Goal: Navigation & Orientation: Find specific page/section

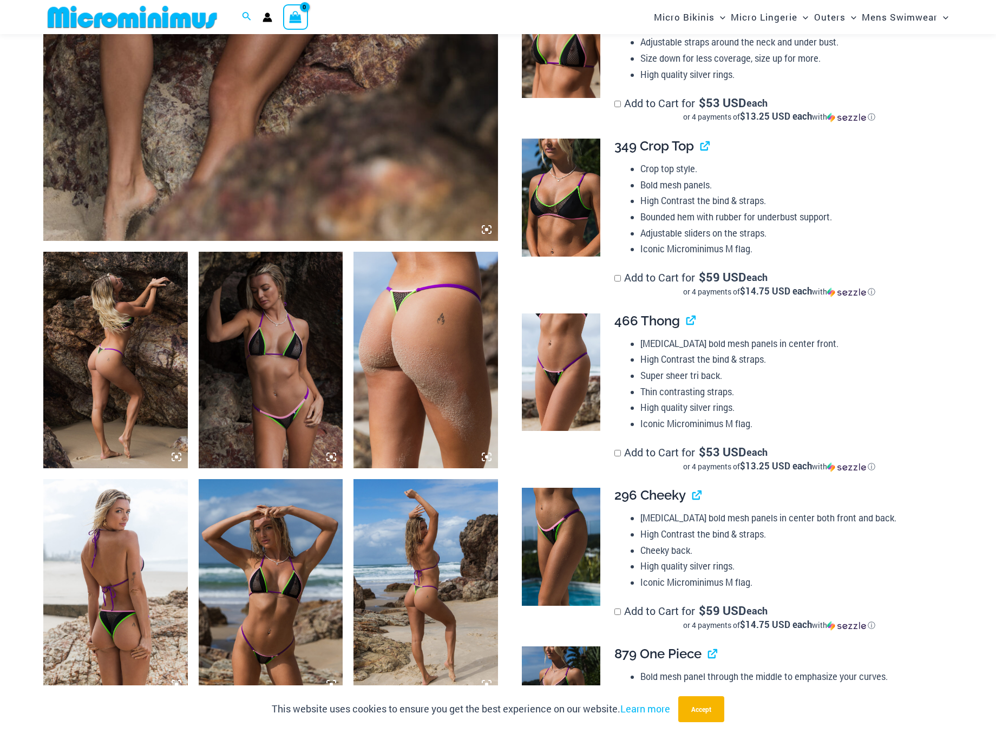
scroll to position [541, 0]
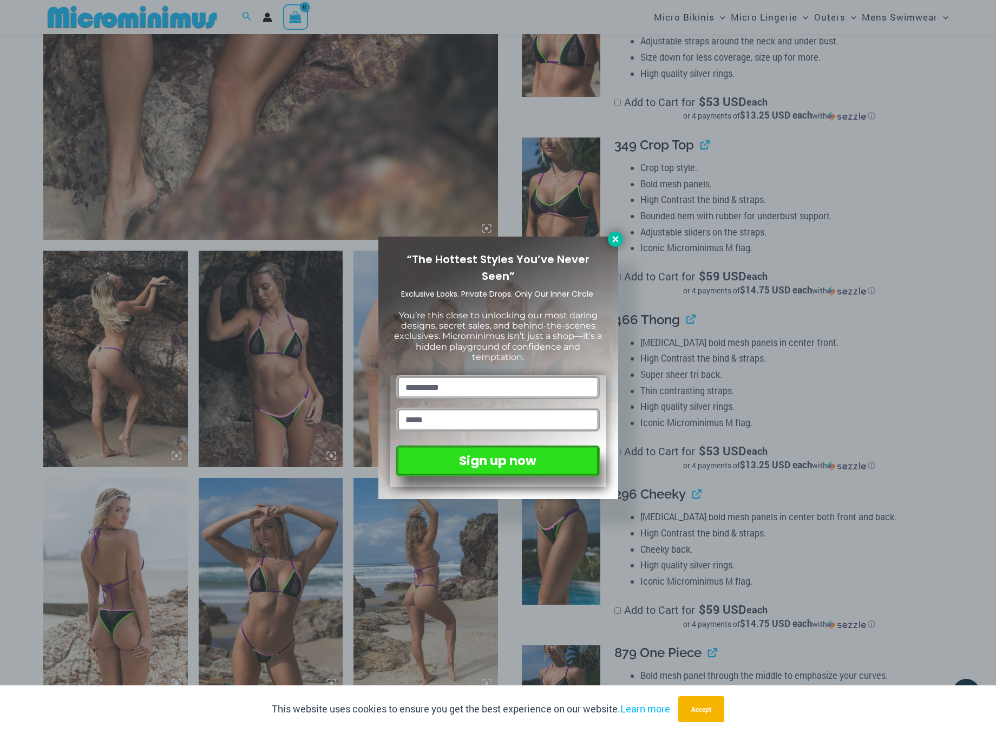
click at [612, 242] on icon at bounding box center [616, 239] width 10 height 10
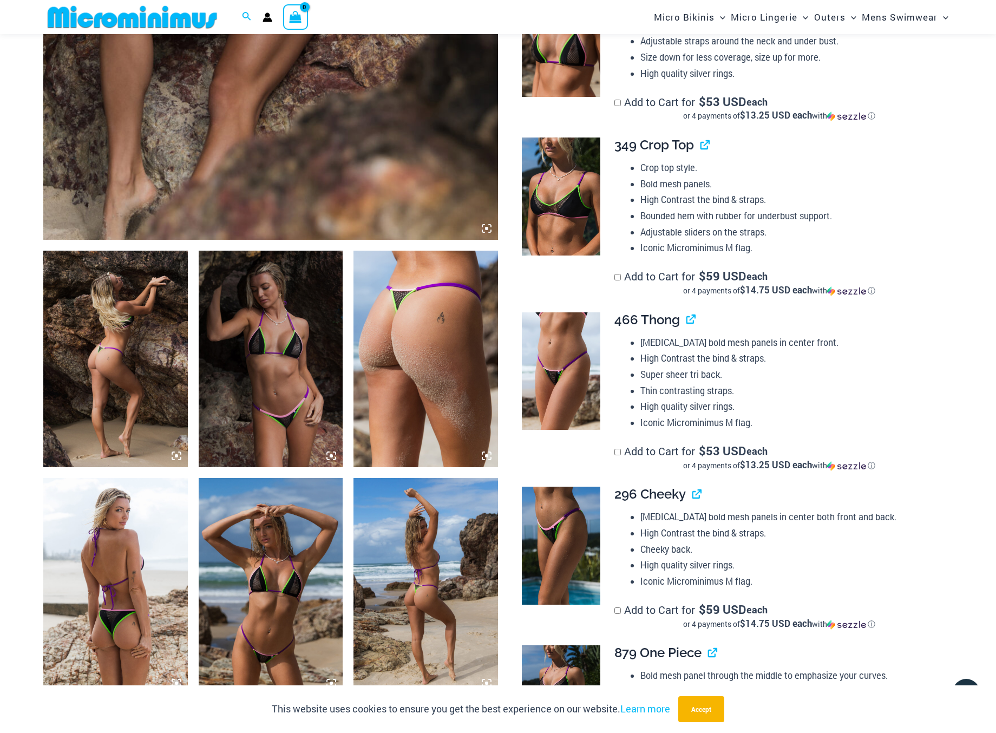
click at [426, 577] on img at bounding box center [426, 586] width 145 height 217
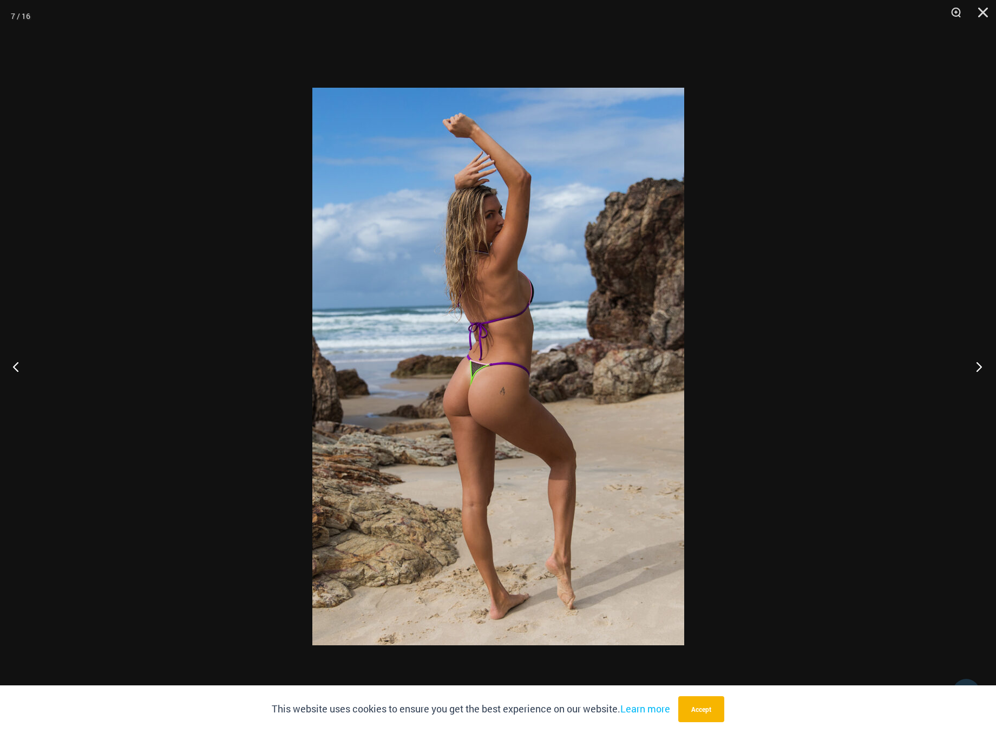
click at [979, 365] on button "Next" at bounding box center [976, 366] width 41 height 54
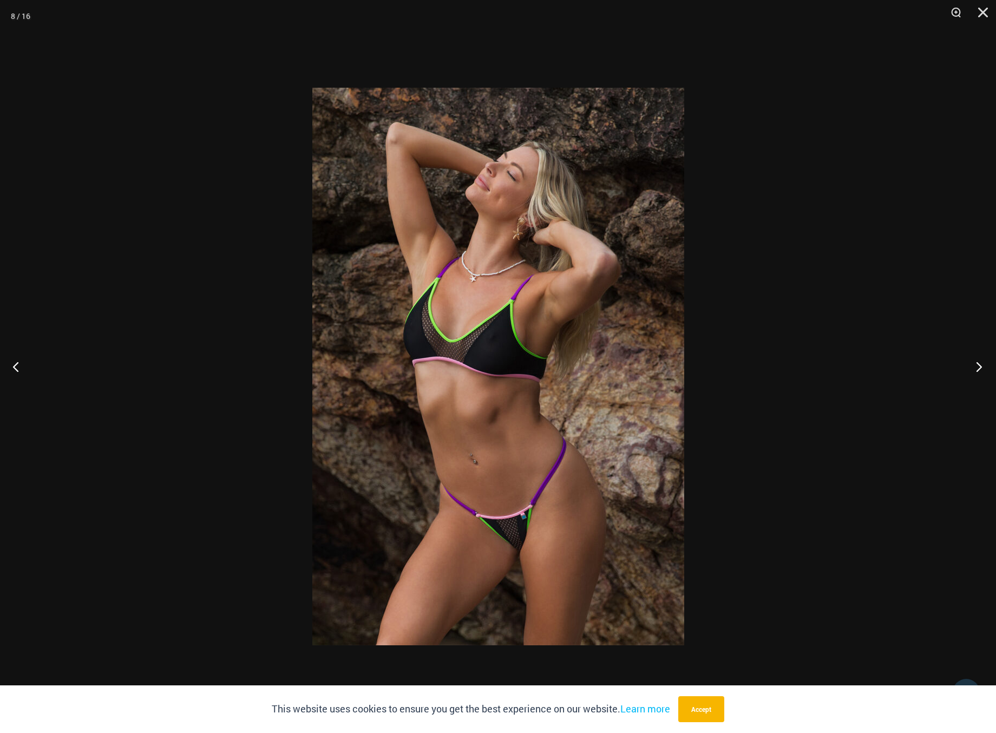
click at [979, 365] on button "Next" at bounding box center [976, 366] width 41 height 54
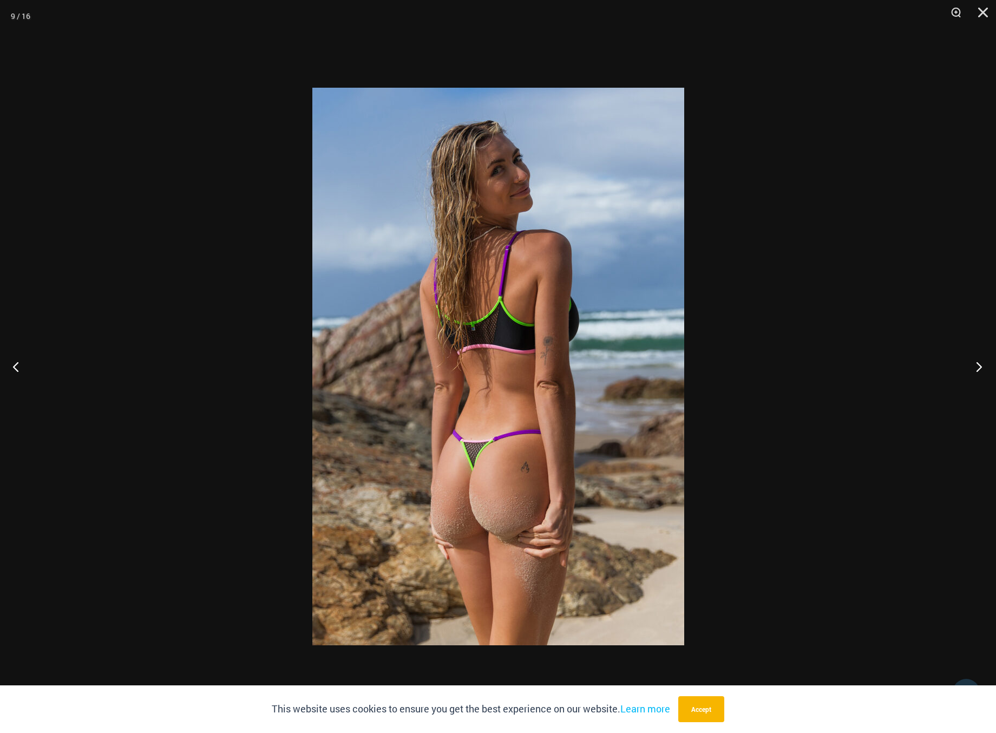
click at [979, 365] on button "Next" at bounding box center [976, 366] width 41 height 54
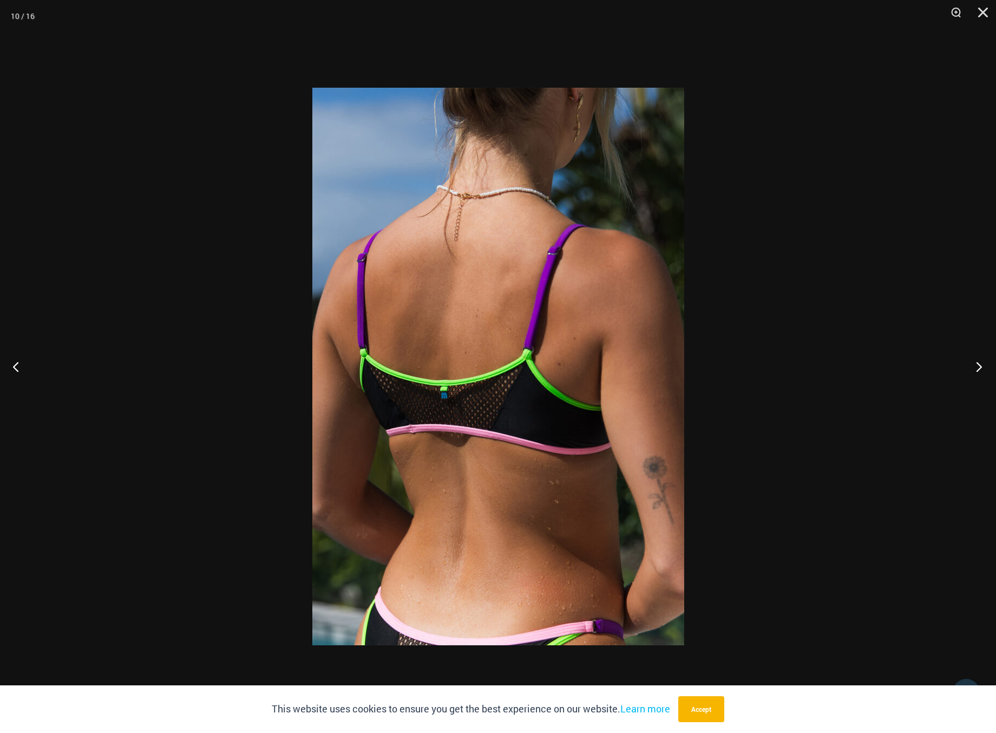
click at [979, 365] on button "Next" at bounding box center [976, 366] width 41 height 54
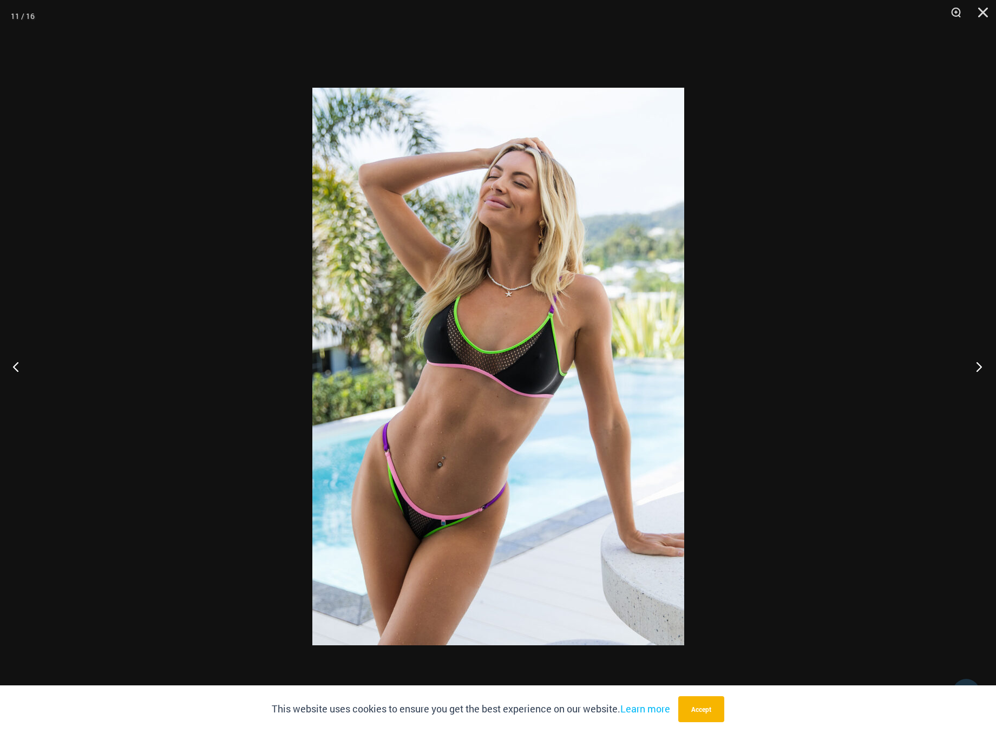
click at [979, 365] on button "Next" at bounding box center [976, 366] width 41 height 54
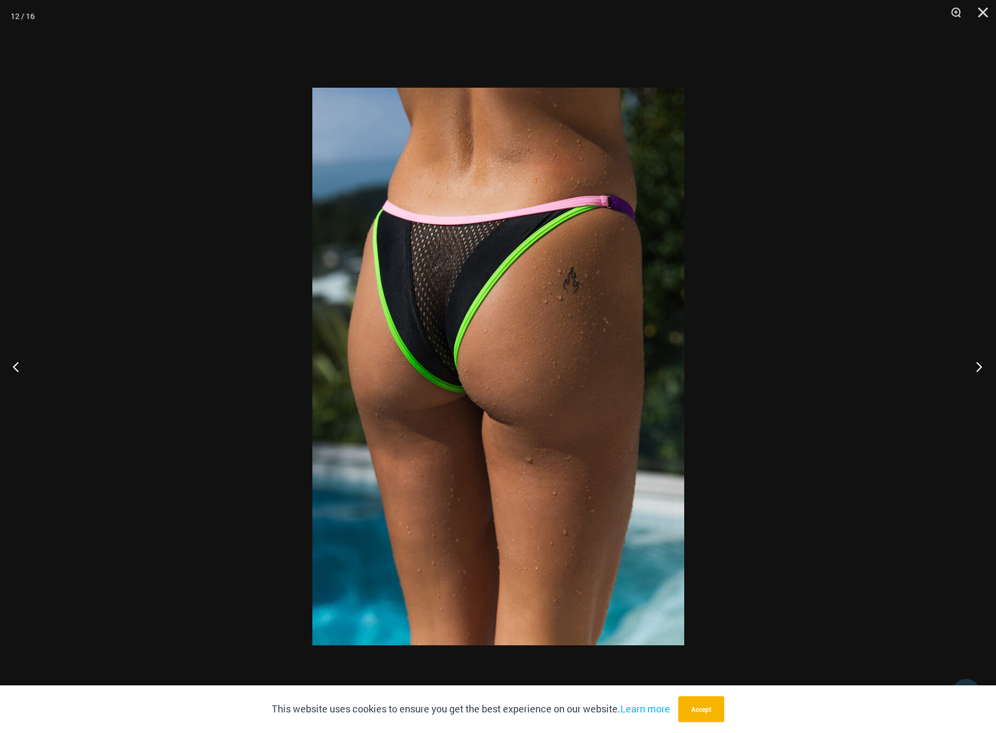
click at [979, 365] on button "Next" at bounding box center [976, 366] width 41 height 54
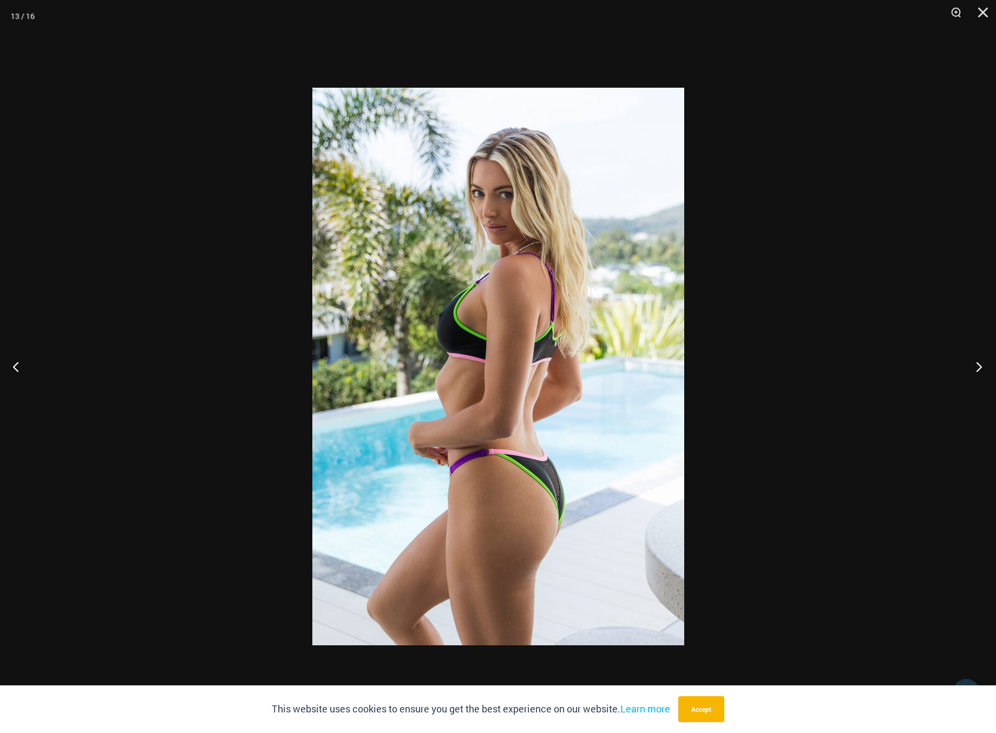
click at [979, 365] on button "Next" at bounding box center [976, 366] width 41 height 54
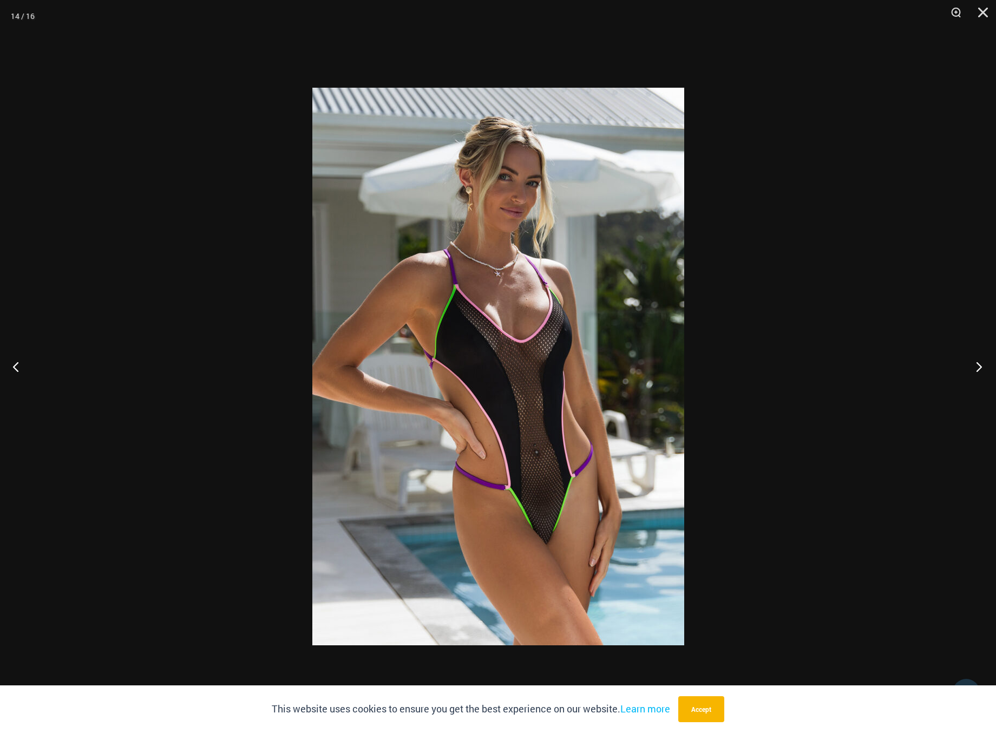
click at [979, 365] on button "Next" at bounding box center [976, 366] width 41 height 54
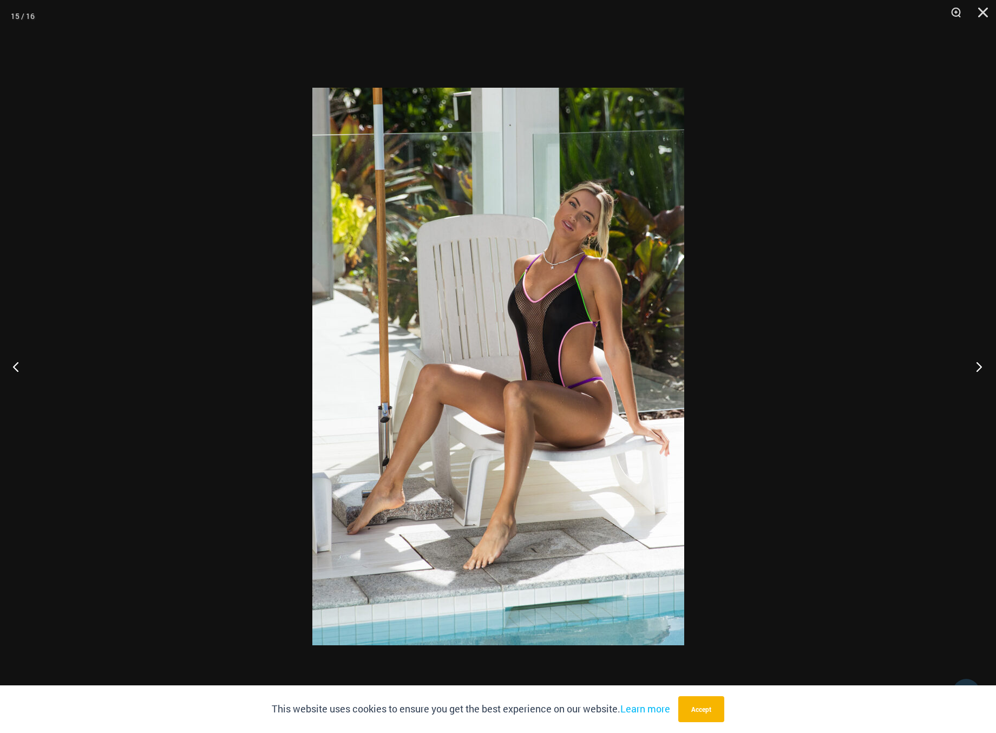
click at [979, 365] on button "Next" at bounding box center [976, 366] width 41 height 54
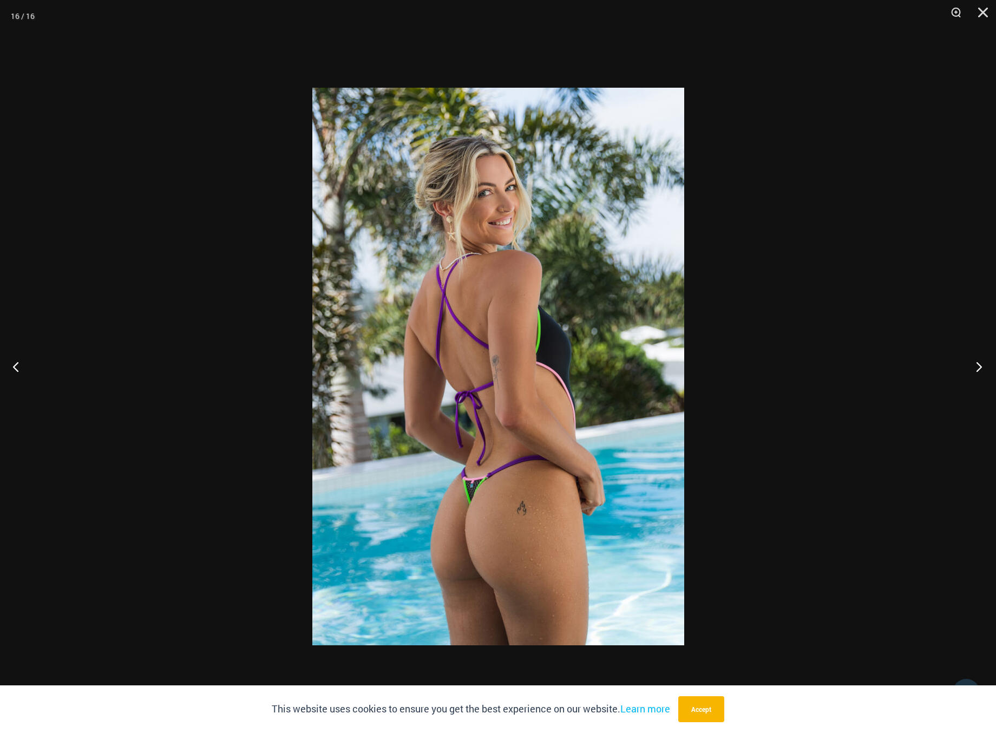
click at [979, 365] on button "Next" at bounding box center [976, 366] width 41 height 54
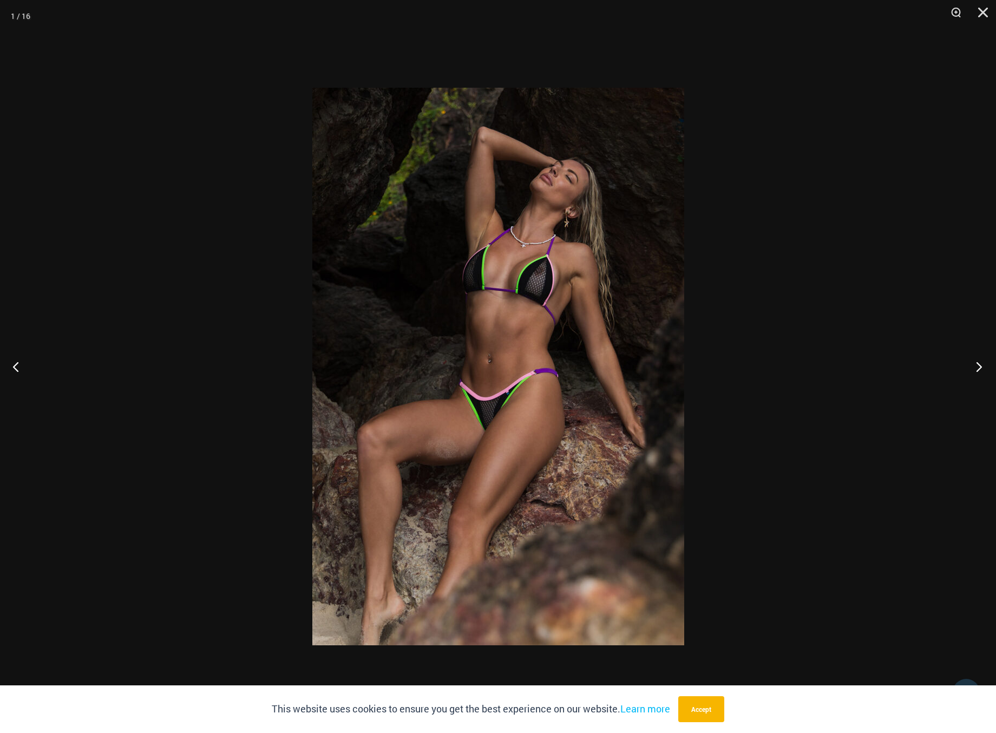
click at [979, 365] on button "Next" at bounding box center [976, 366] width 41 height 54
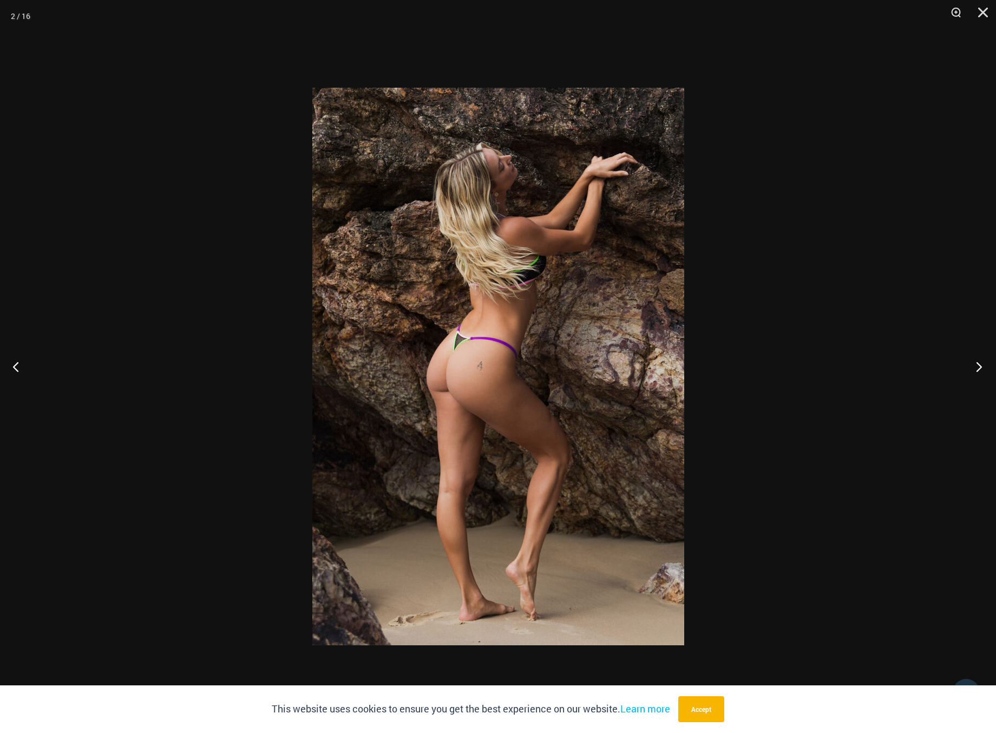
click at [979, 365] on button "Next" at bounding box center [976, 366] width 41 height 54
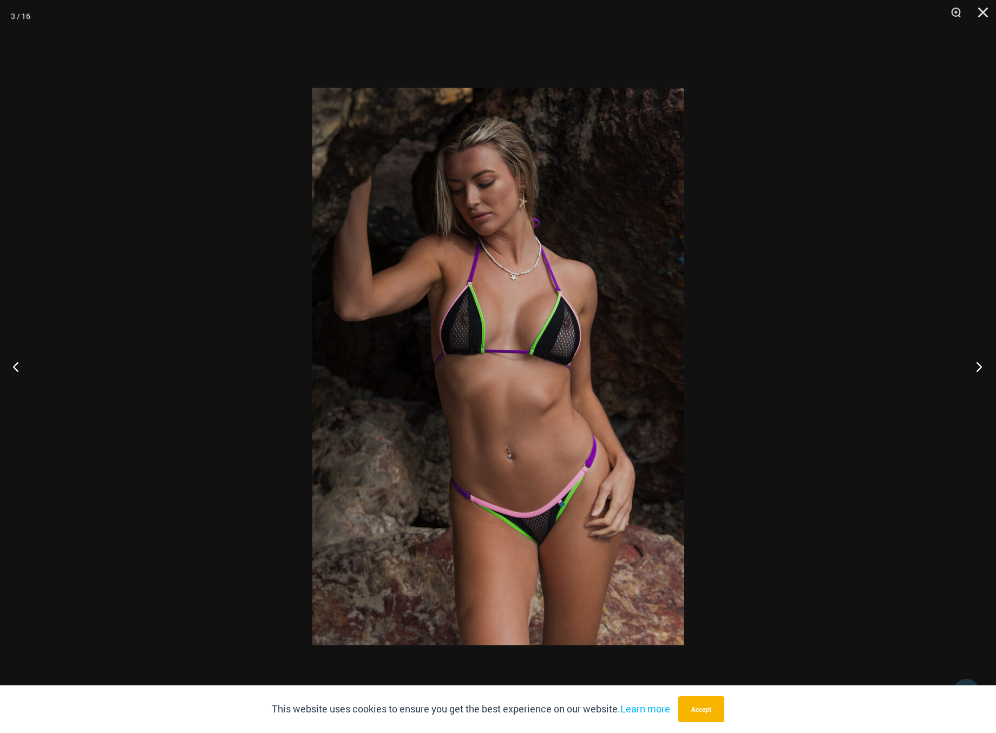
click at [979, 365] on button "Next" at bounding box center [976, 366] width 41 height 54
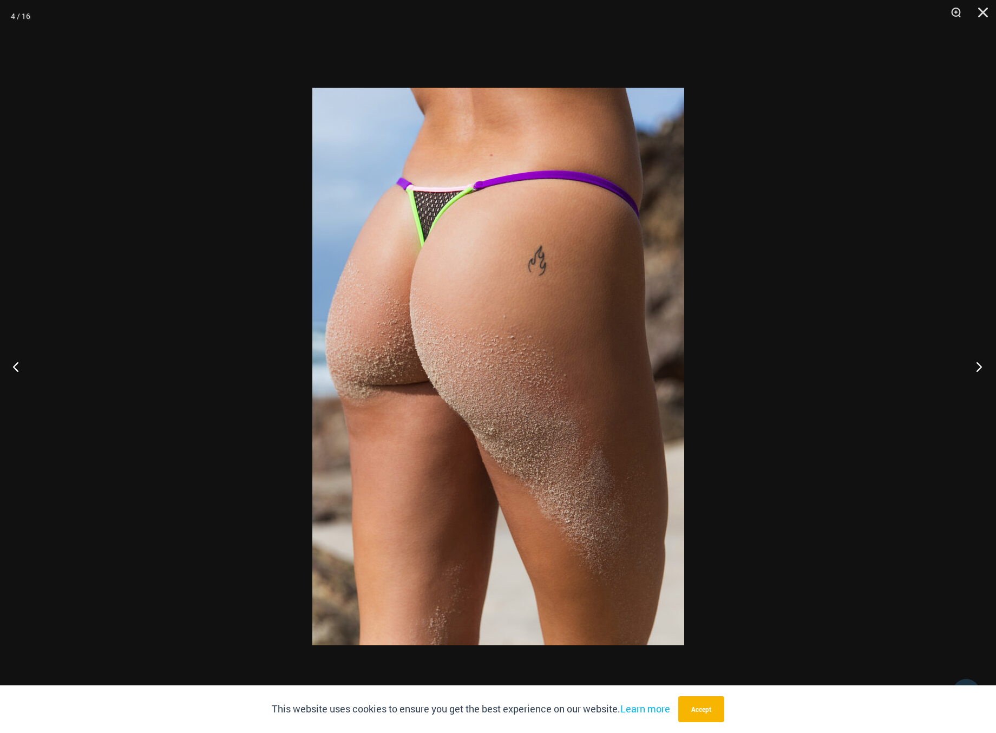
click at [979, 365] on button "Next" at bounding box center [976, 366] width 41 height 54
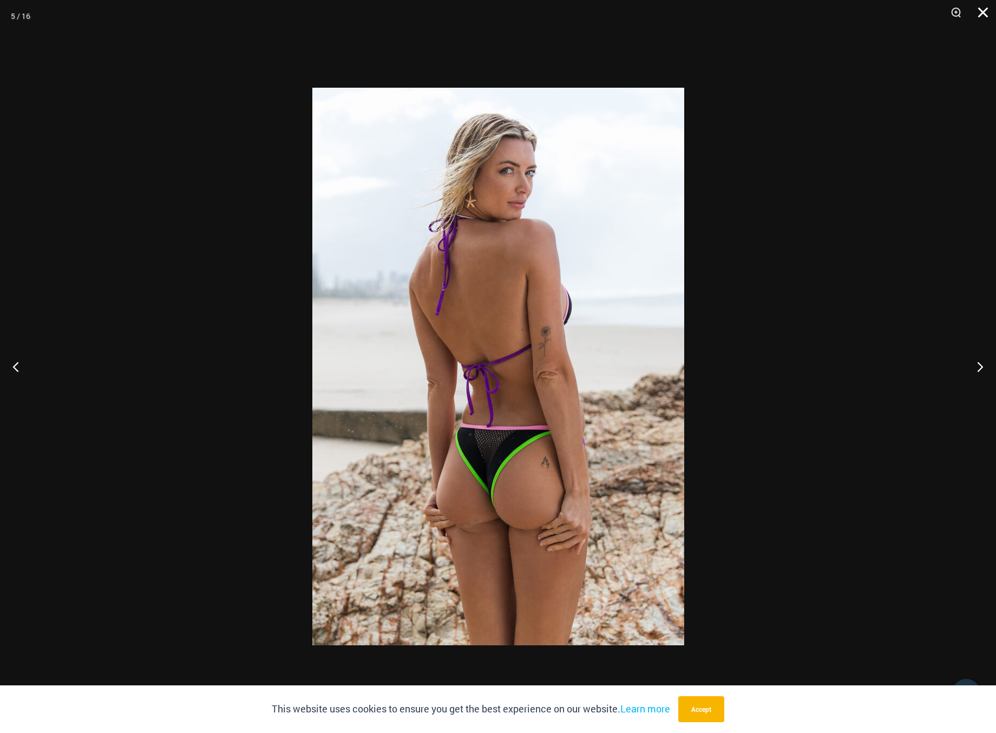
click at [982, 16] on button "Close" at bounding box center [979, 16] width 27 height 32
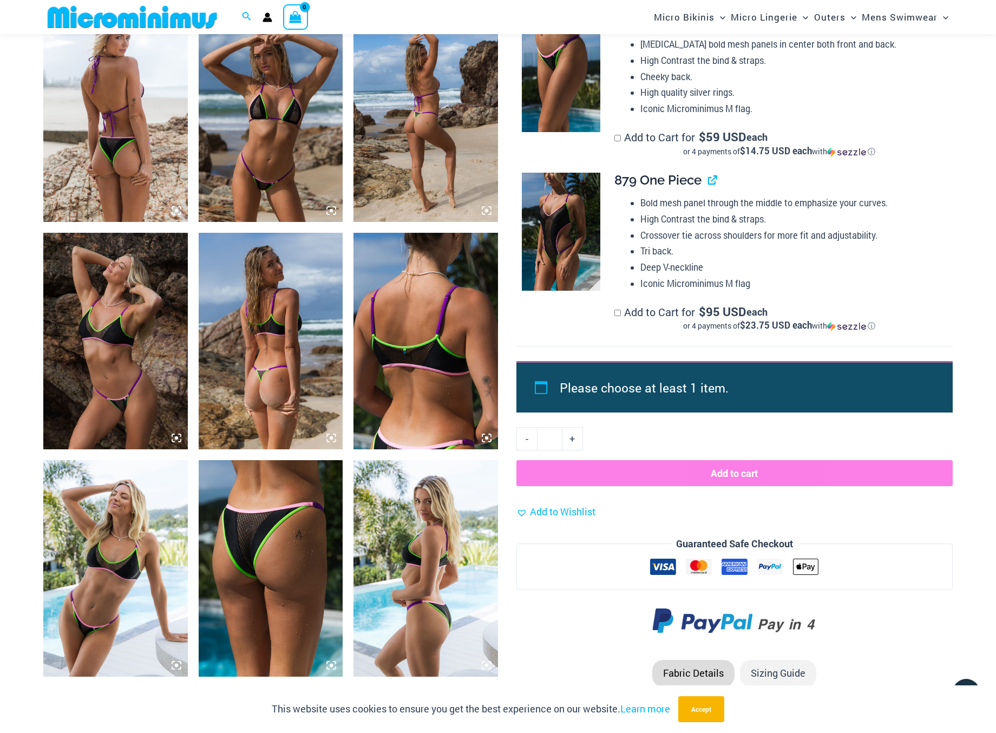
scroll to position [1016, 0]
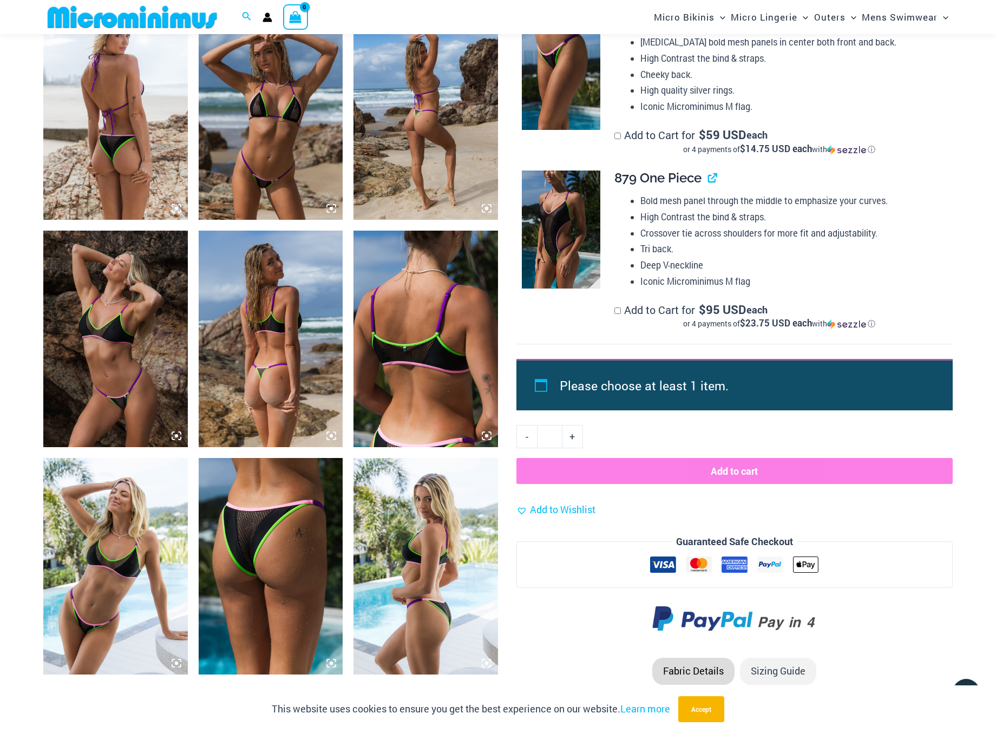
click at [92, 328] on img at bounding box center [115, 339] width 145 height 217
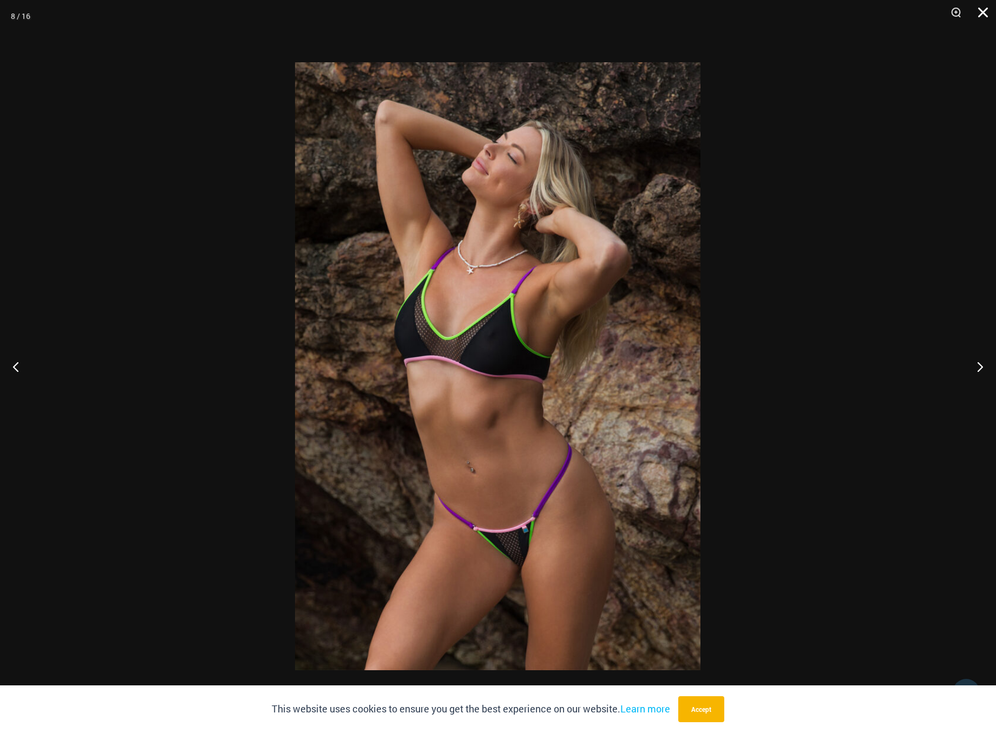
click at [983, 14] on button "Close" at bounding box center [979, 16] width 27 height 32
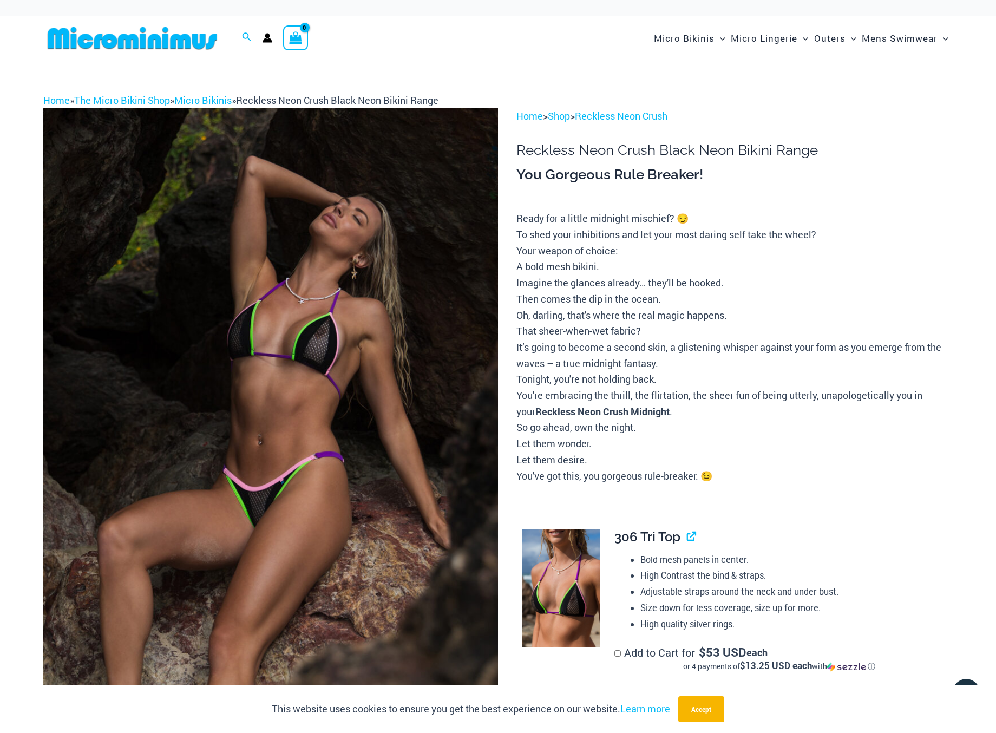
scroll to position [0, 0]
click at [191, 101] on link "Micro Bikinis" at bounding box center [202, 100] width 57 height 13
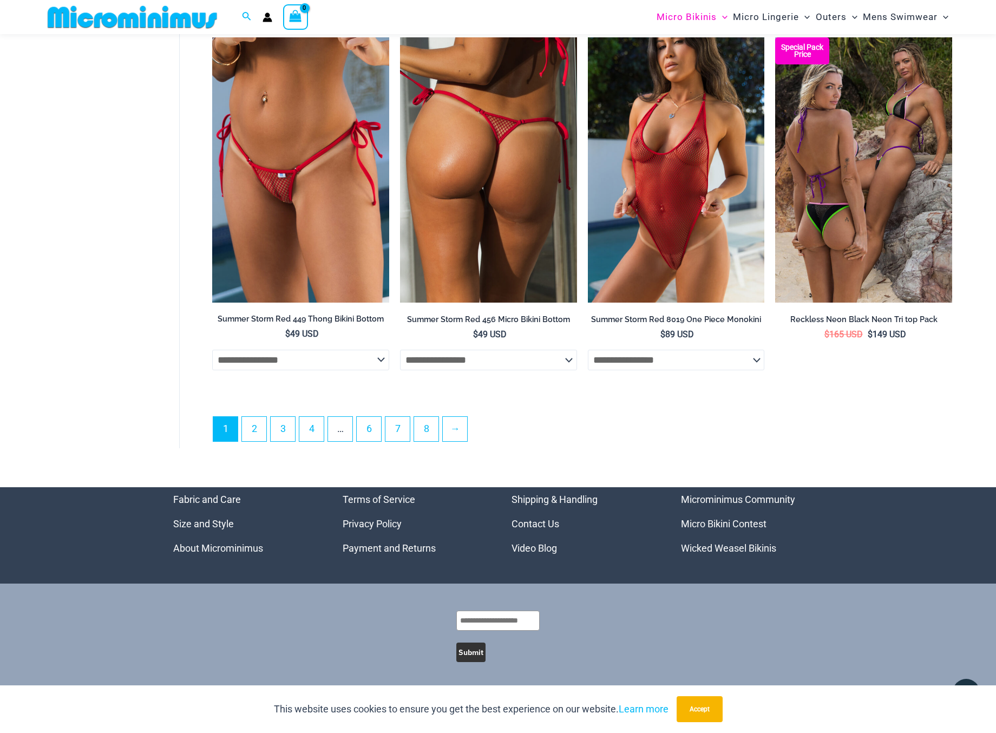
scroll to position [2889, 0]
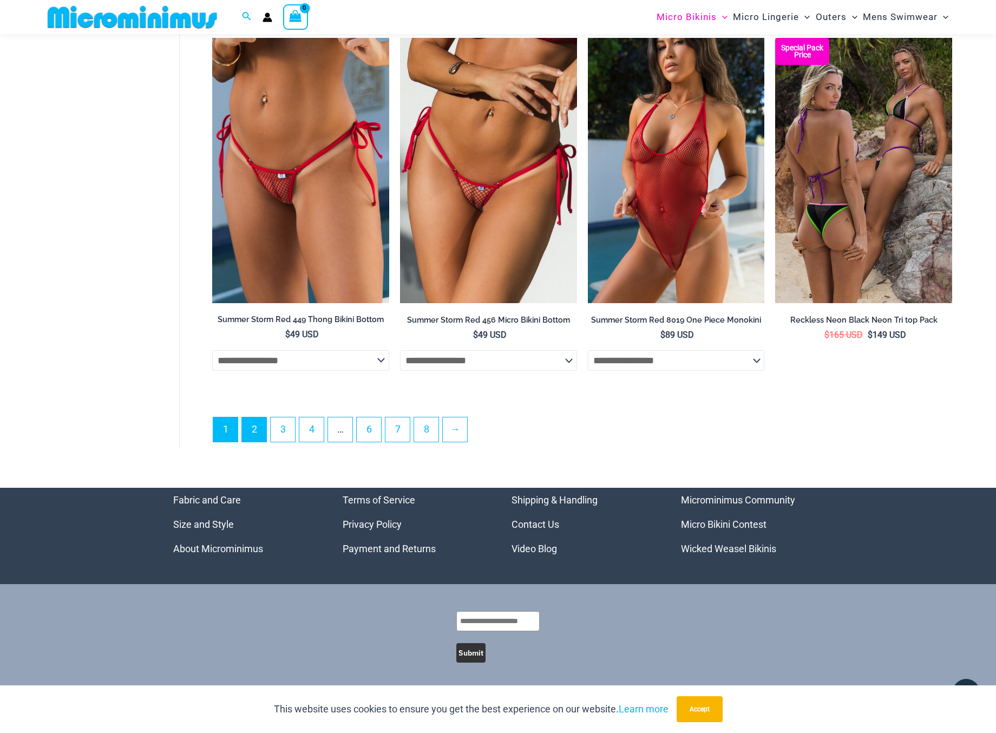
click at [254, 430] on link "2" at bounding box center [254, 429] width 24 height 24
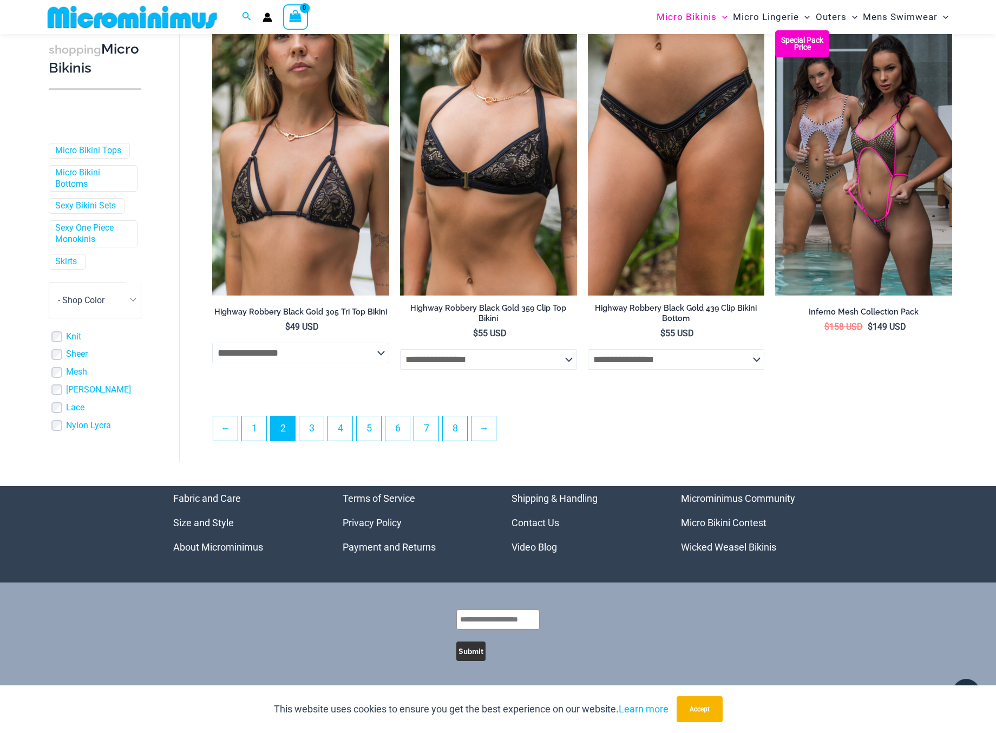
scroll to position [2697, 0]
click at [313, 430] on link "3" at bounding box center [311, 428] width 24 height 24
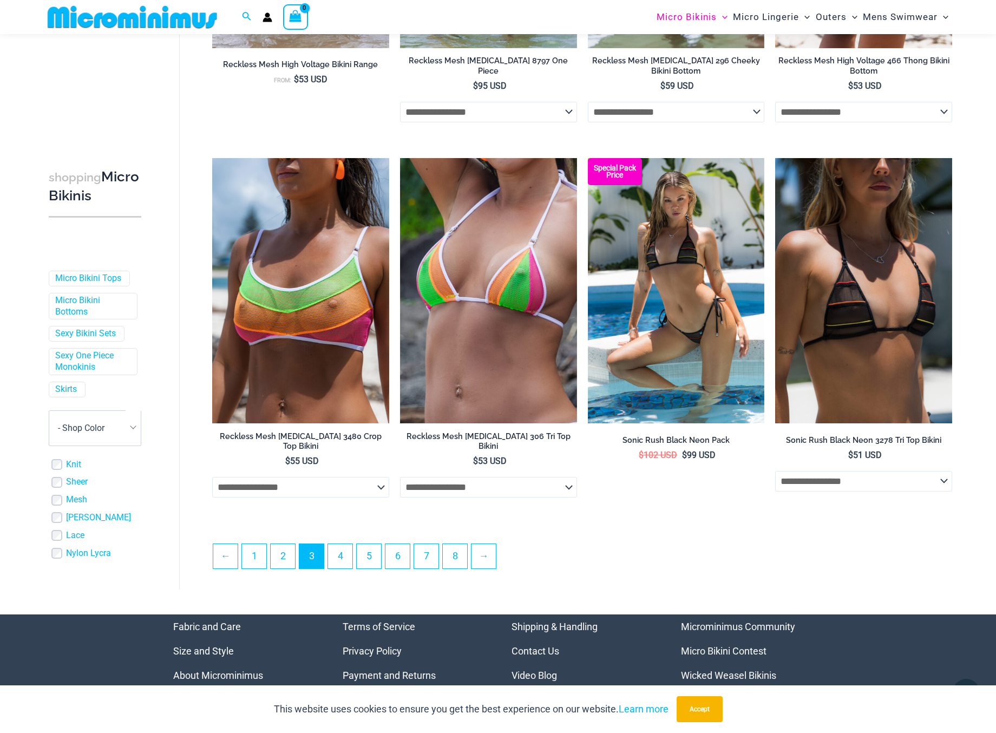
scroll to position [2600, 0]
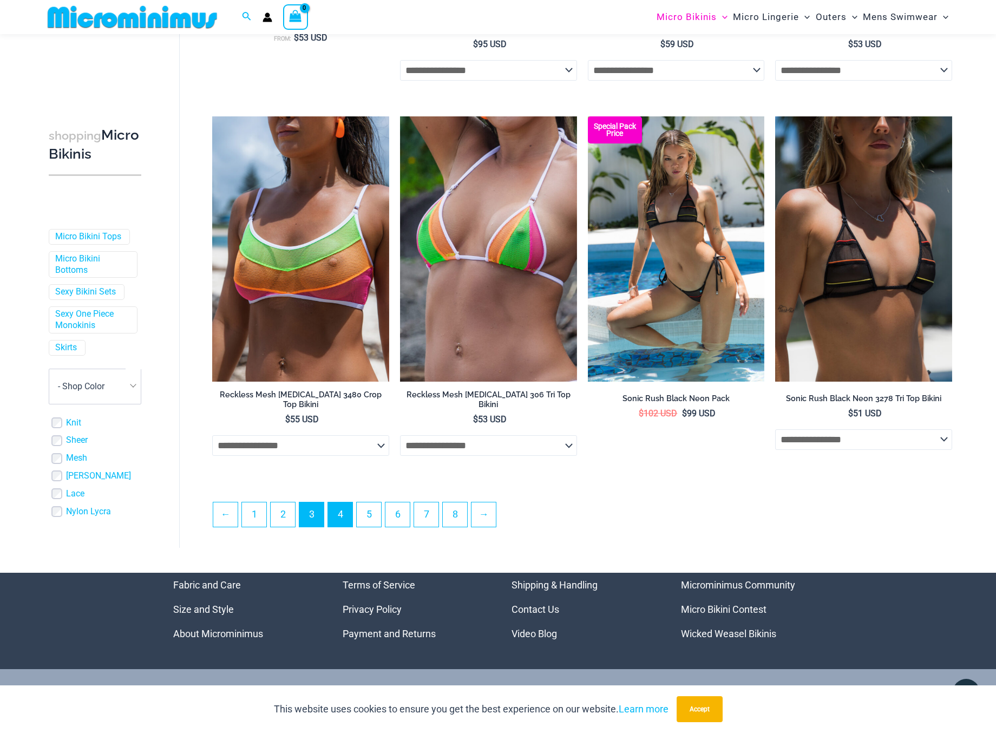
click at [344, 518] on link "4" at bounding box center [340, 514] width 24 height 24
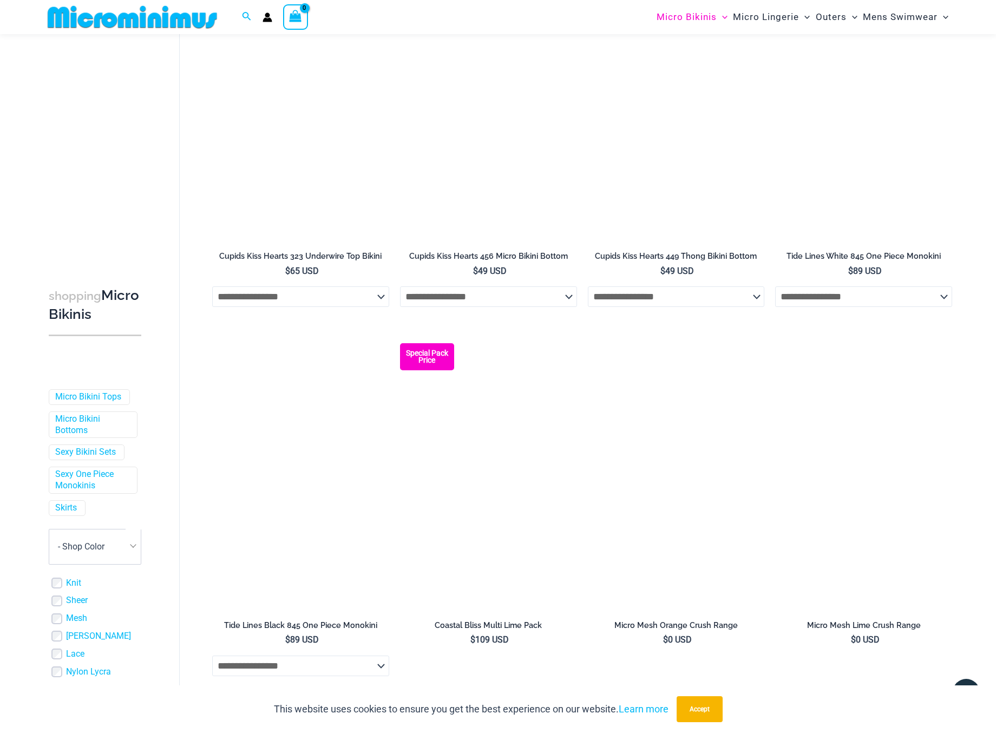
scroll to position [1624, 0]
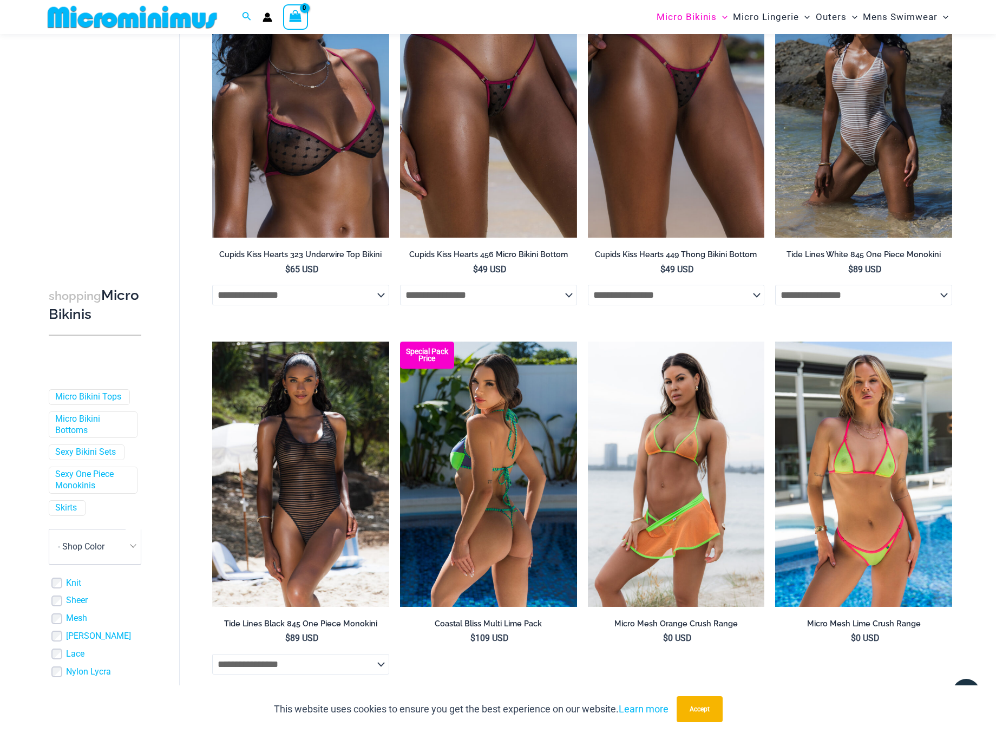
click at [495, 479] on img at bounding box center [488, 474] width 177 height 265
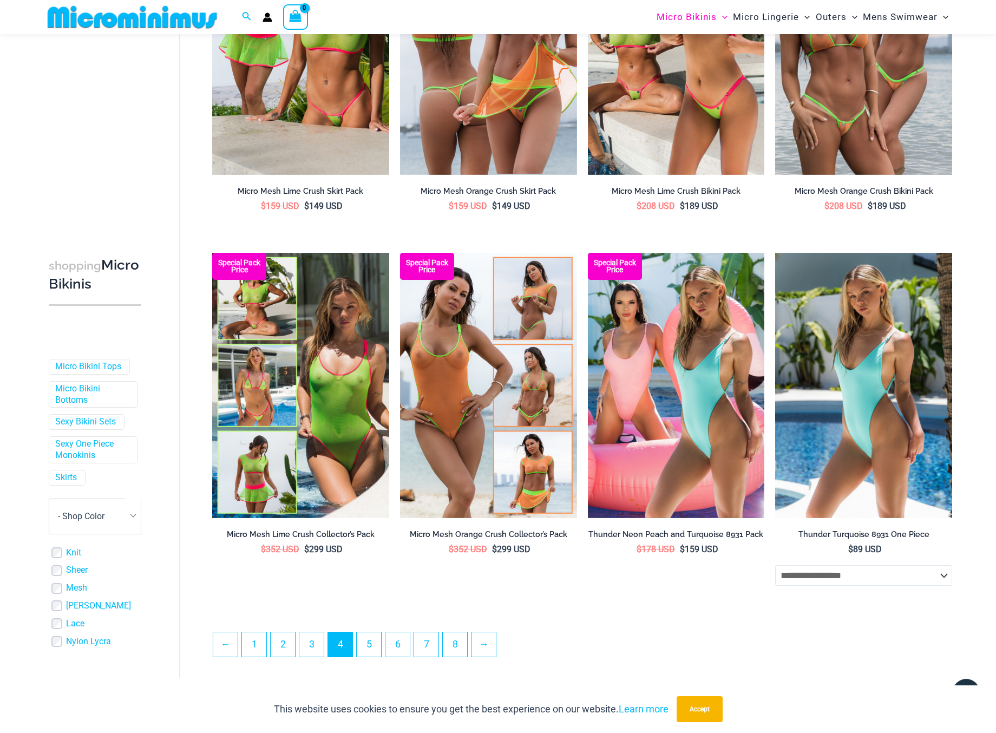
scroll to position [2437, 0]
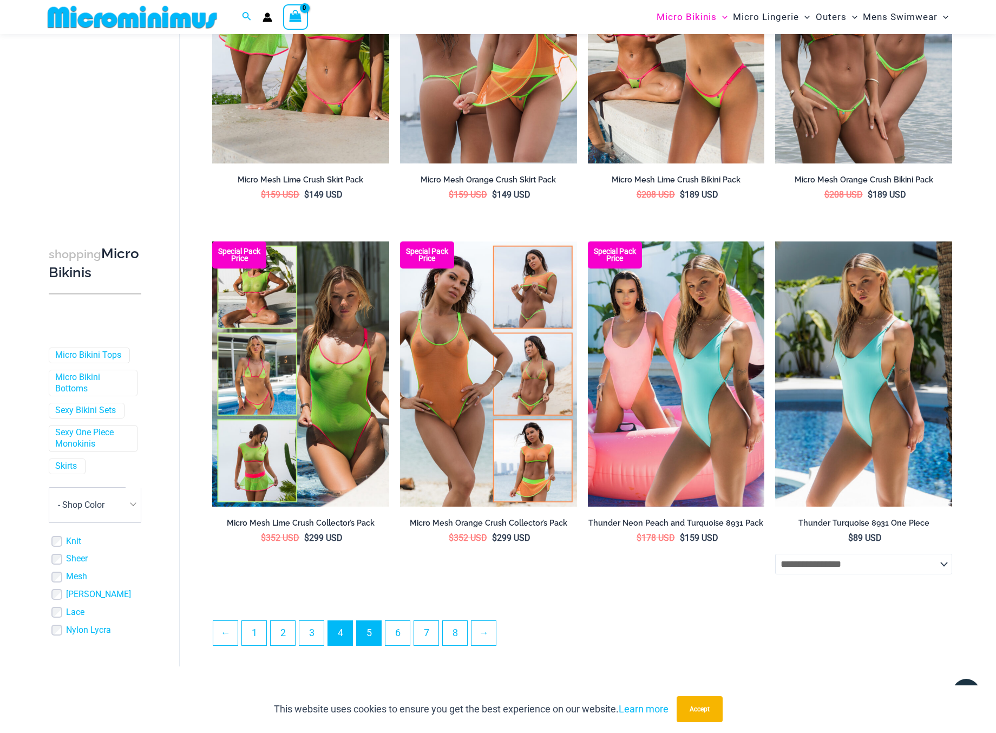
click at [376, 642] on link "5" at bounding box center [369, 633] width 24 height 24
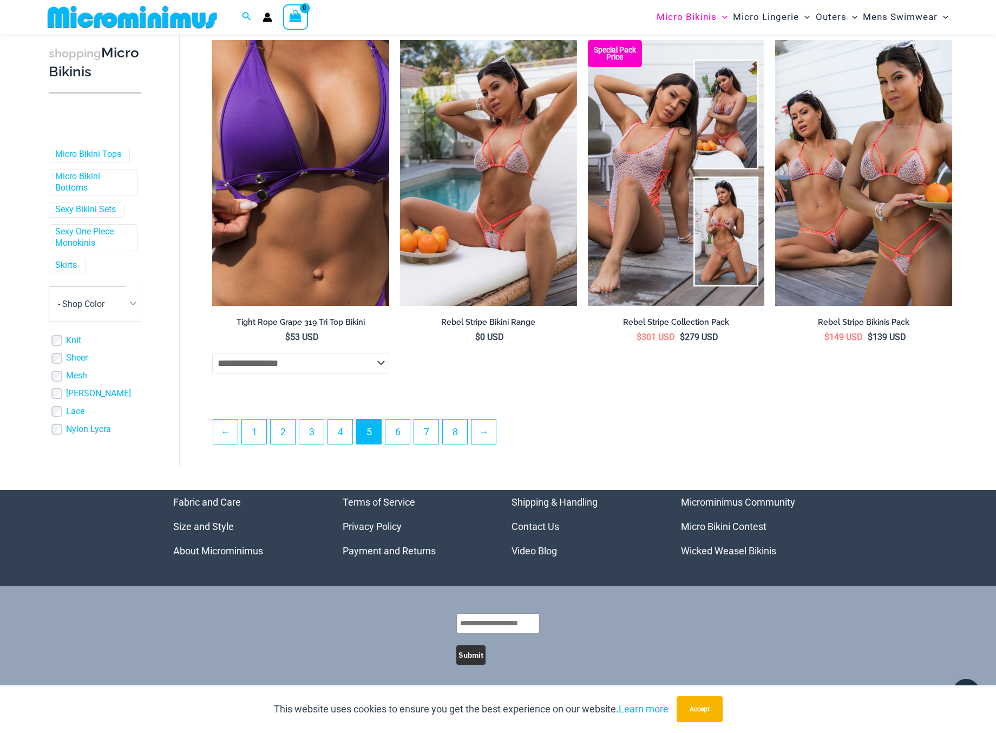
scroll to position [2669, 0]
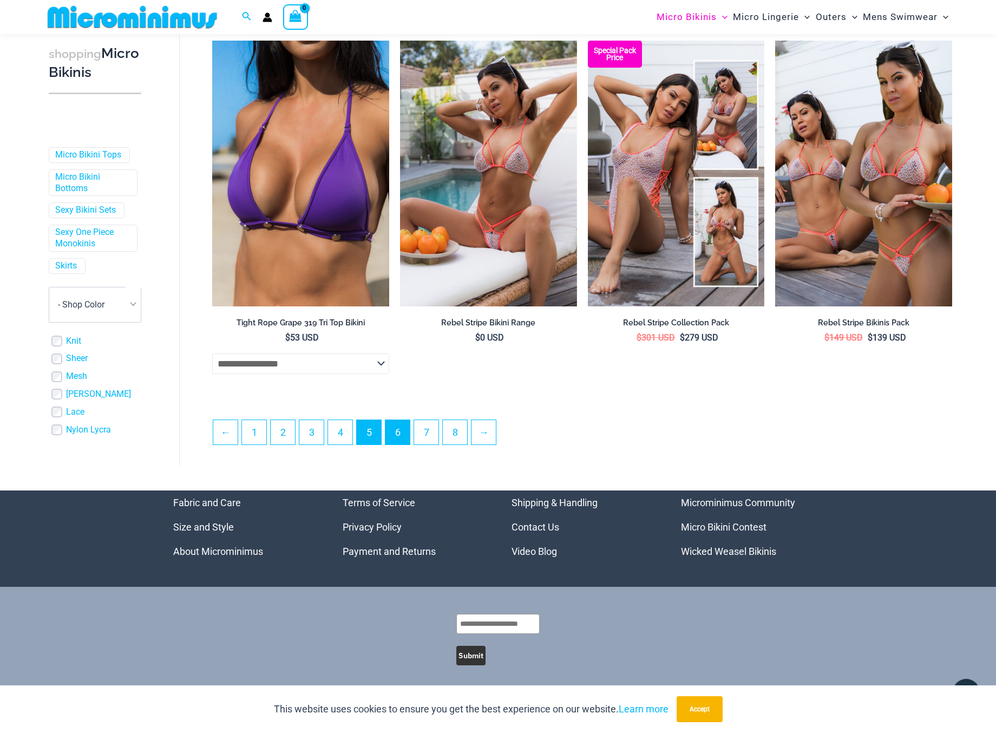
click at [406, 432] on link "6" at bounding box center [397, 432] width 24 height 24
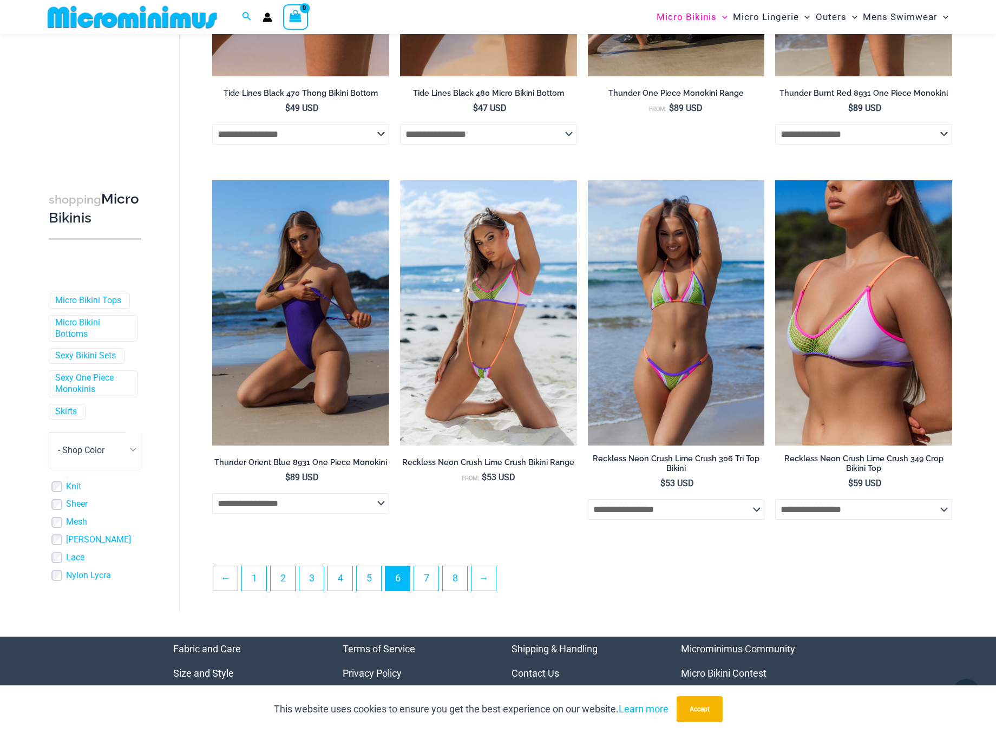
scroll to position [2525, 0]
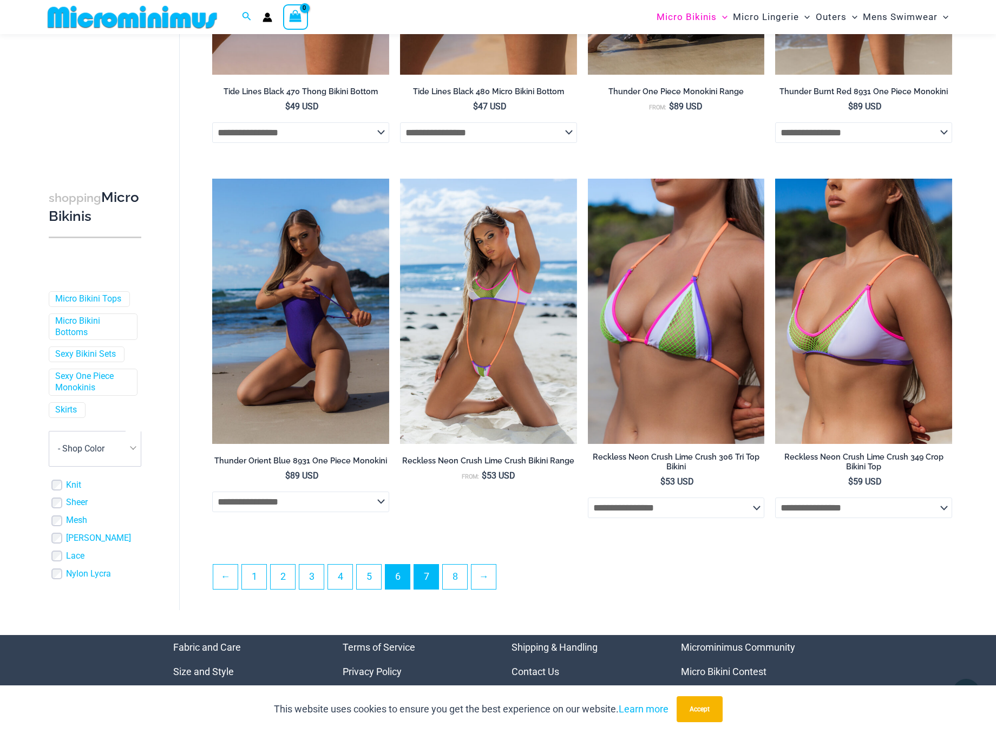
click at [433, 574] on link "7" at bounding box center [426, 577] width 24 height 24
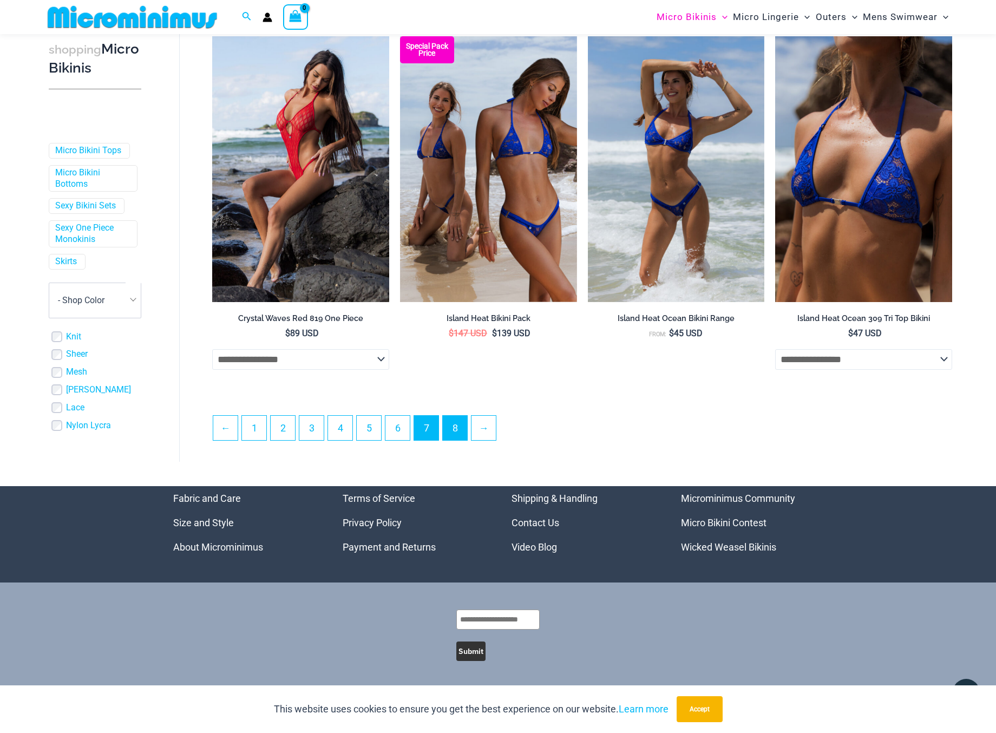
scroll to position [2675, 0]
click at [466, 431] on link "8" at bounding box center [455, 428] width 24 height 24
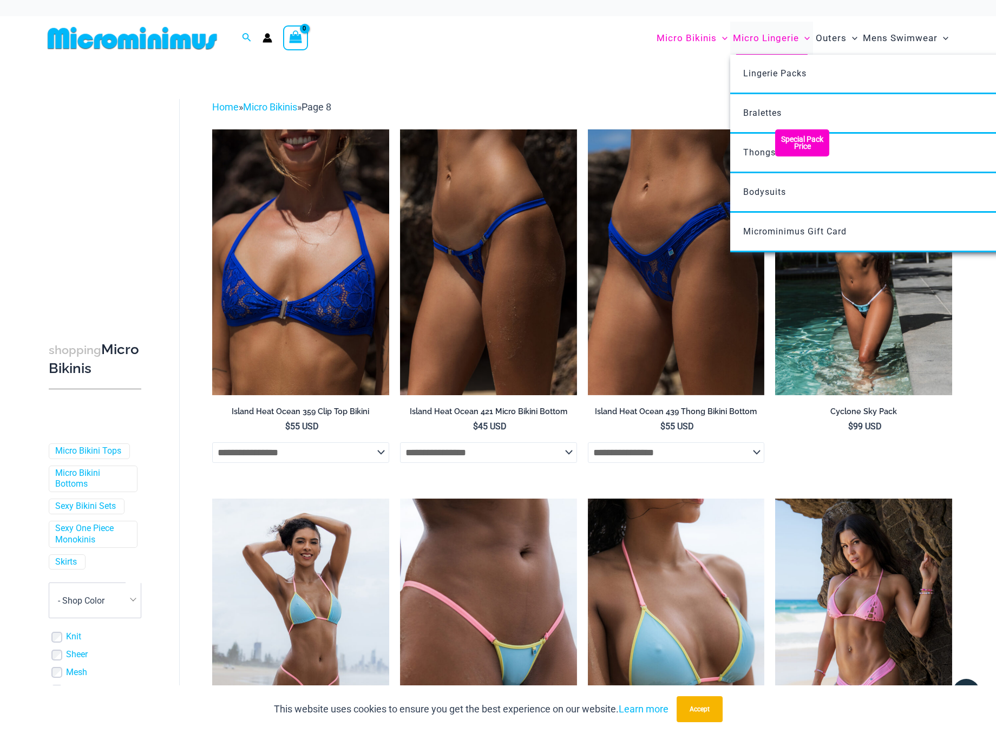
click at [770, 37] on span "Micro Lingerie" at bounding box center [766, 38] width 66 height 28
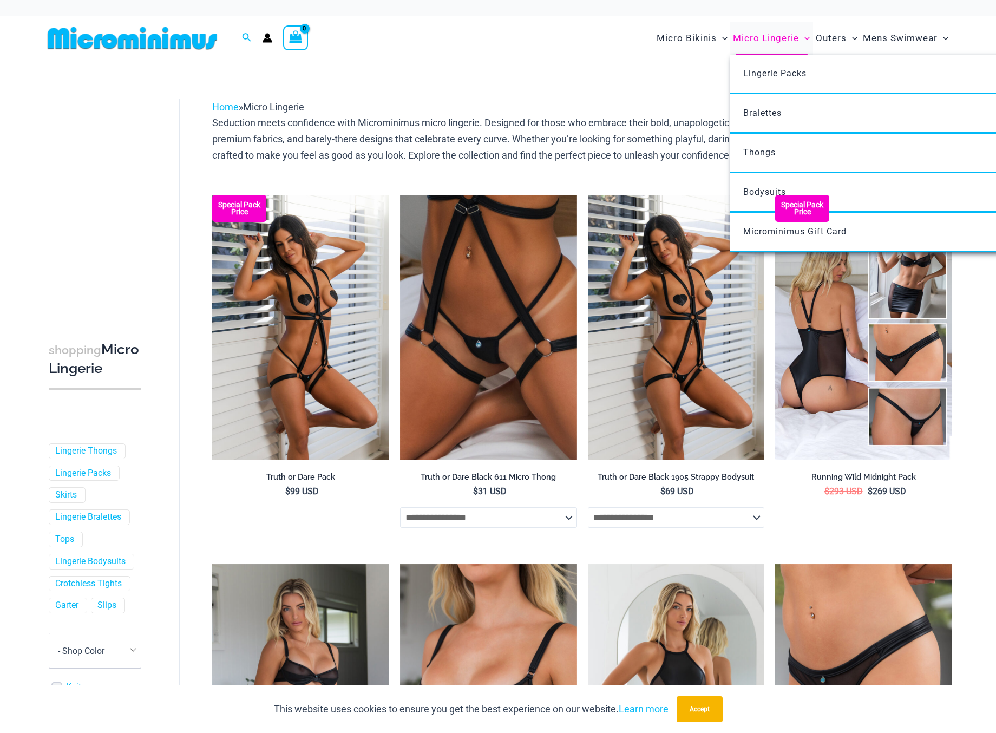
click at [771, 36] on span "Micro Lingerie" at bounding box center [766, 38] width 66 height 28
click at [761, 156] on span "Thongs" at bounding box center [759, 152] width 32 height 10
